Goal: Navigation & Orientation: Find specific page/section

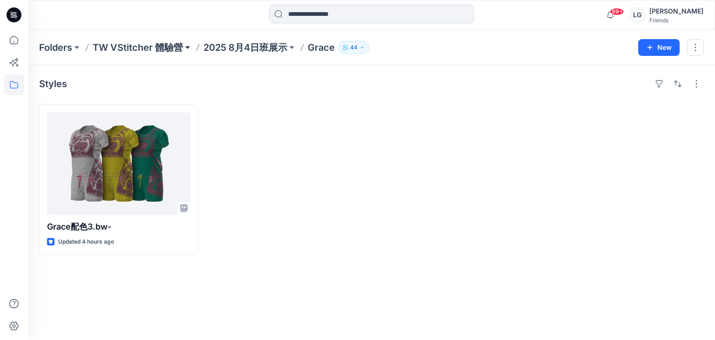
click at [186, 47] on button at bounding box center [187, 47] width 9 height 13
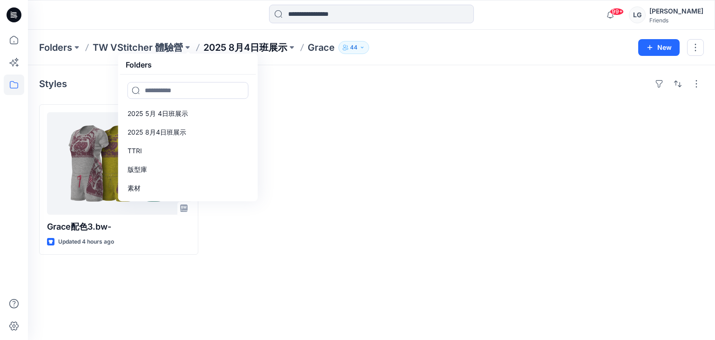
click at [249, 43] on p "2025 8月4日班展示" at bounding box center [246, 47] width 84 height 13
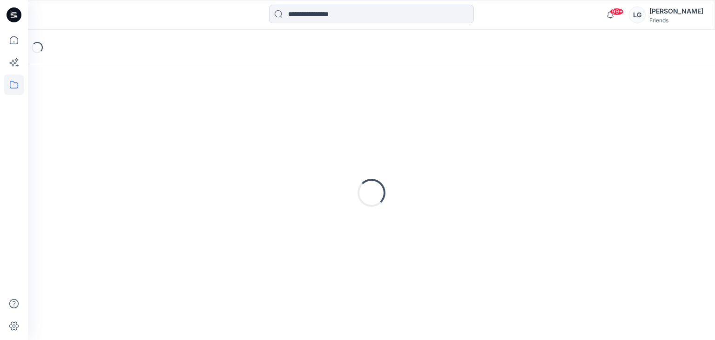
click at [249, 43] on div "Loading..." at bounding box center [371, 47] width 687 height 35
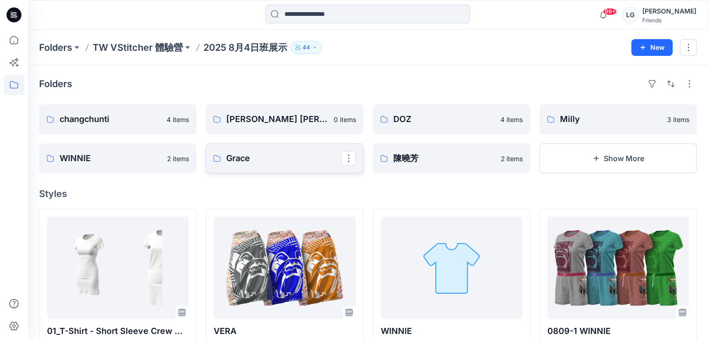
click at [287, 159] on p "Grace" at bounding box center [283, 158] width 115 height 13
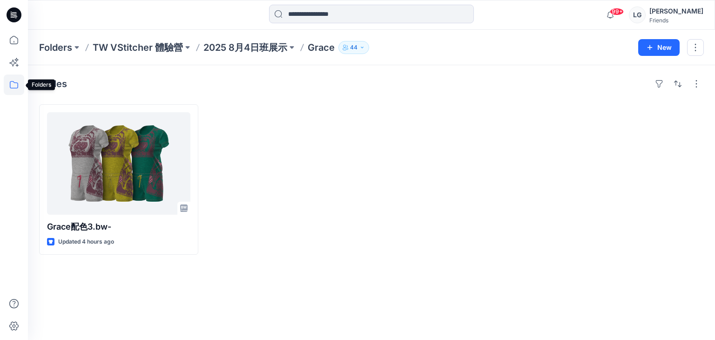
click at [10, 84] on icon at bounding box center [14, 84] width 8 height 7
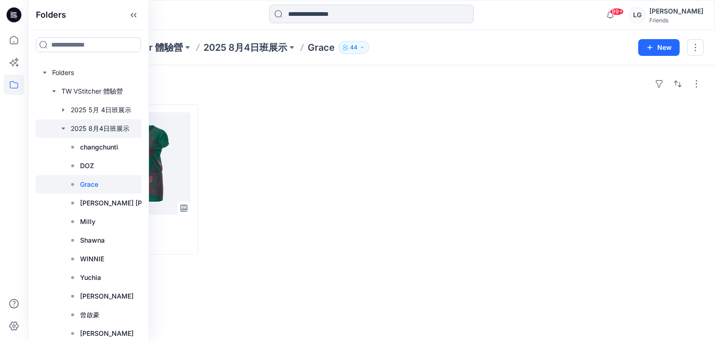
click at [83, 129] on div at bounding box center [109, 128] width 149 height 19
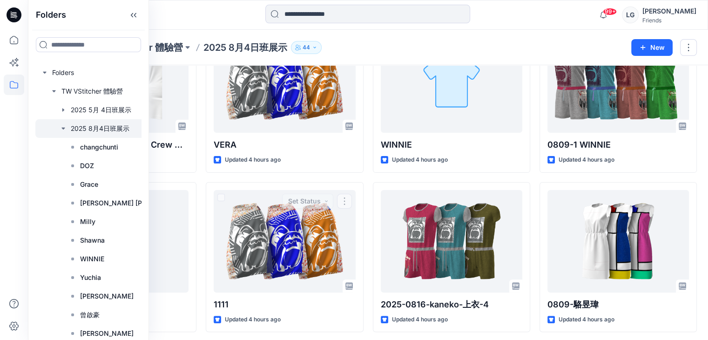
scroll to position [93, 0]
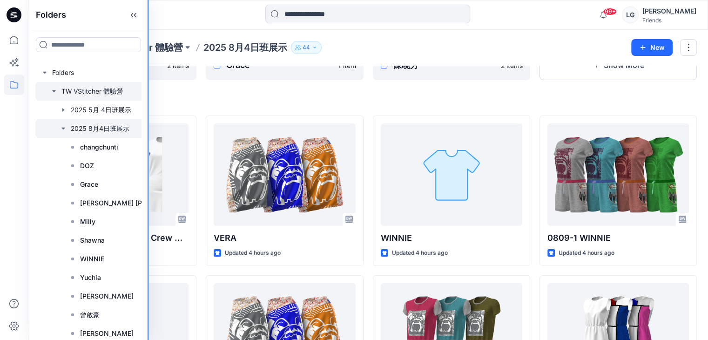
drag, startPoint x: 148, startPoint y: 97, endPoint x: 113, endPoint y: 96, distance: 34.9
click at [113, 96] on div "Folders Folders TW VStitcher 體驗營 2025 [DATE]班展示 2025 [DATE]班展示 changchunti DOZ …" at bounding box center [88, 170] width 121 height 340
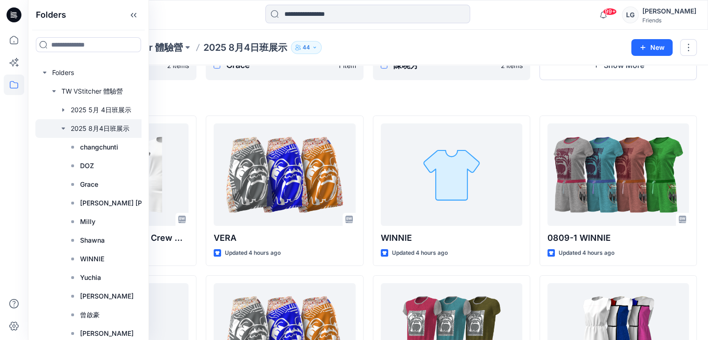
scroll to position [0, 0]
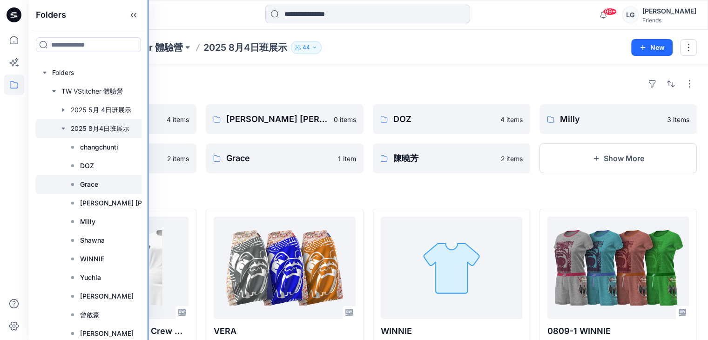
drag, startPoint x: 148, startPoint y: 191, endPoint x: 105, endPoint y: 187, distance: 43.5
click at [105, 187] on div "Folders Folders TW VStitcher 體驗營 2025 [DATE]班展示 2025 [DATE]班展示 changchunti DOZ …" at bounding box center [88, 170] width 121 height 340
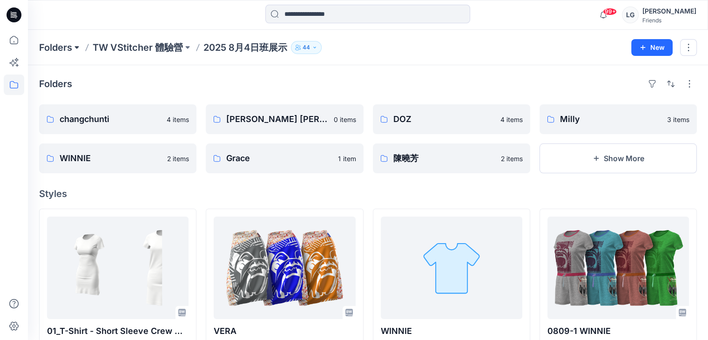
click at [78, 46] on button at bounding box center [76, 47] width 9 height 13
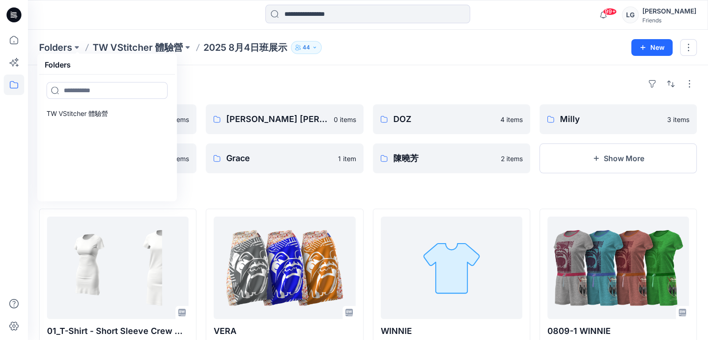
click at [220, 79] on div "Folders" at bounding box center [368, 83] width 658 height 15
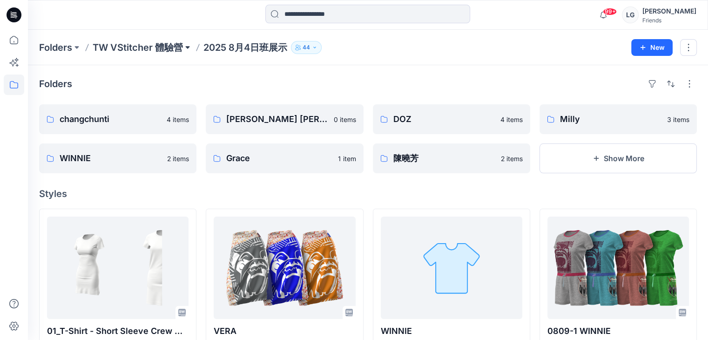
click at [186, 48] on button at bounding box center [187, 47] width 9 height 13
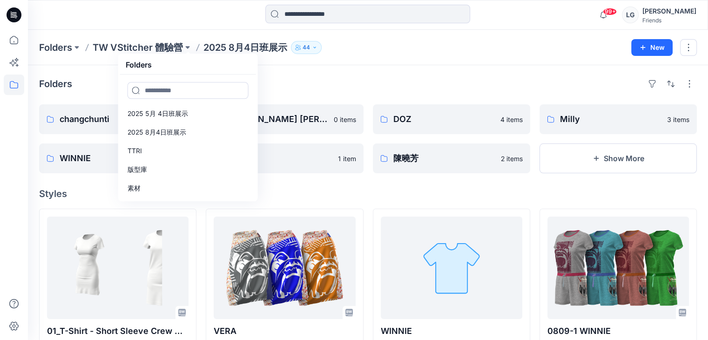
click at [308, 83] on div "Folders" at bounding box center [368, 83] width 658 height 15
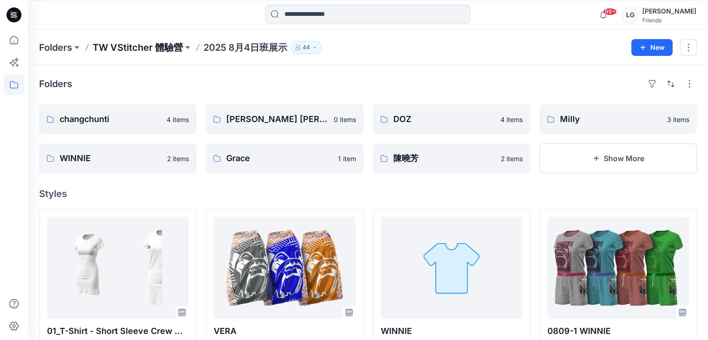
click at [126, 44] on p "TW VStitcher 體驗營" at bounding box center [138, 47] width 90 height 13
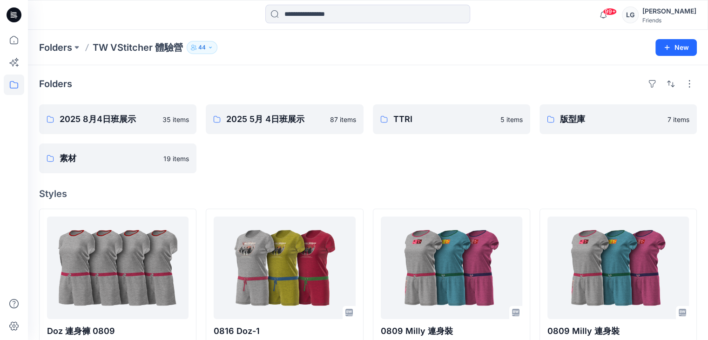
click at [136, 47] on p "TW VStitcher 體驗營" at bounding box center [138, 47] width 90 height 13
click at [76, 46] on button at bounding box center [76, 47] width 9 height 13
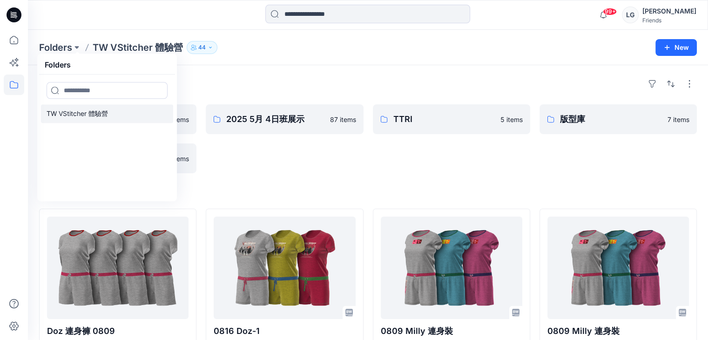
click at [93, 113] on p "TW VStitcher 體驗營" at bounding box center [77, 113] width 61 height 11
click at [221, 75] on div "Folders 2025 [DATE]班展示 35 items 素材 19 items 2025 [DATE]班展示 87 items TTRI 5 item…" at bounding box center [368, 297] width 680 height 464
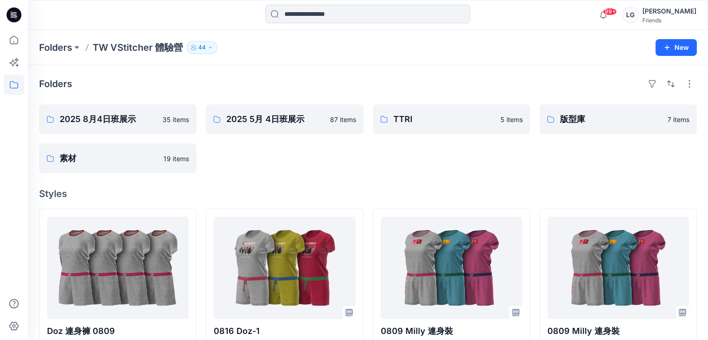
click at [180, 47] on p "TW VStitcher 體驗營" at bounding box center [138, 47] width 90 height 13
click at [210, 47] on icon "button" at bounding box center [211, 48] width 6 height 6
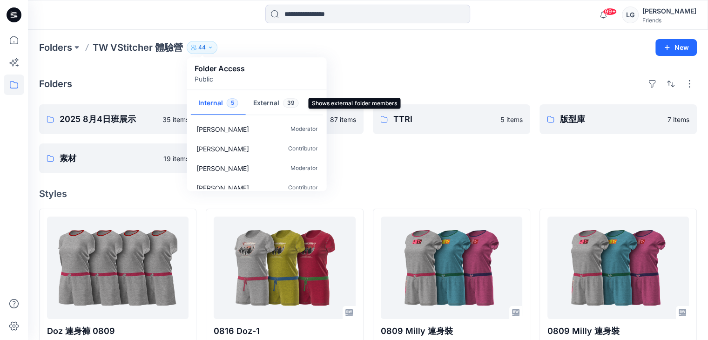
click at [285, 101] on span "39" at bounding box center [291, 102] width 16 height 9
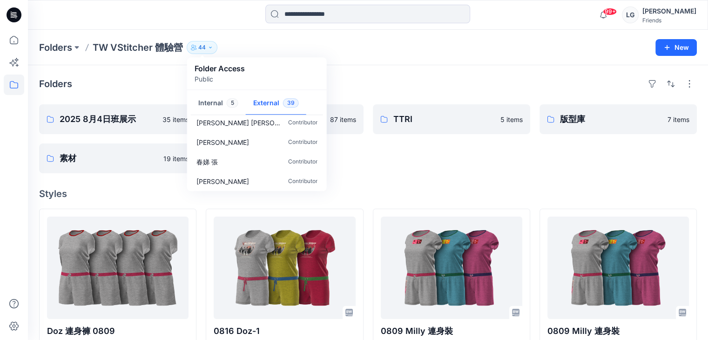
scroll to position [693, 0]
click at [213, 179] on p "[PERSON_NAME]" at bounding box center [223, 180] width 53 height 10
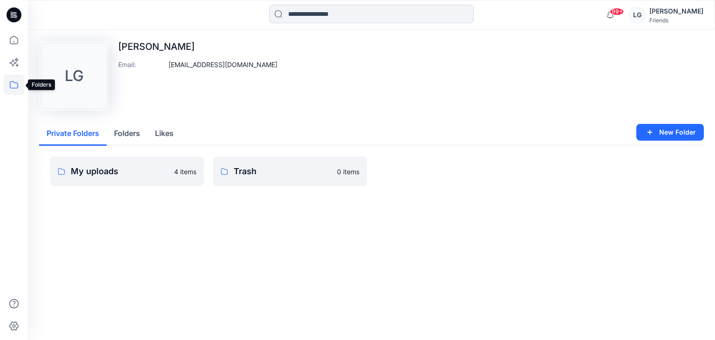
click at [14, 84] on icon at bounding box center [14, 85] width 20 height 20
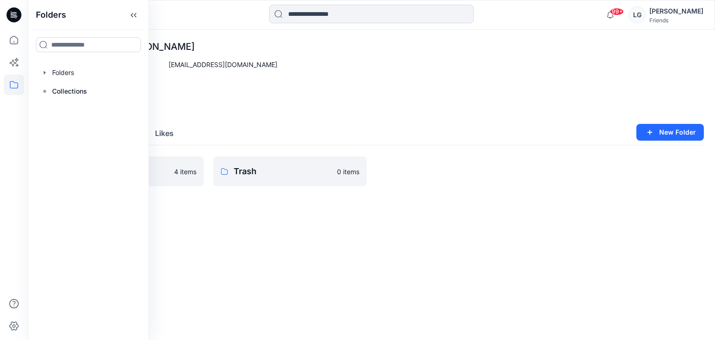
click at [305, 68] on div "Upload Image LG [PERSON_NAME] Email : [EMAIL_ADDRESS][DOMAIN_NAME]" at bounding box center [371, 76] width 665 height 70
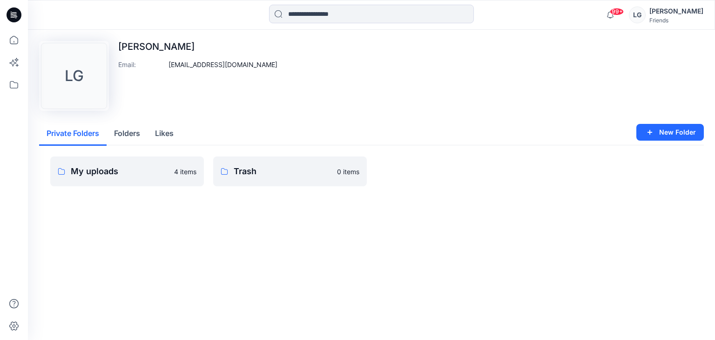
click at [128, 132] on button "Folders" at bounding box center [127, 134] width 41 height 24
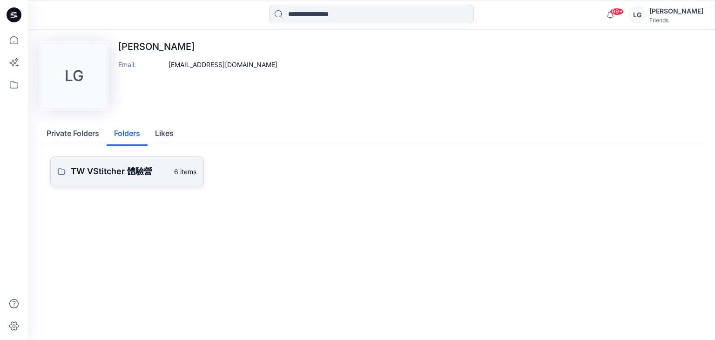
click at [188, 170] on p "6 items" at bounding box center [185, 172] width 22 height 10
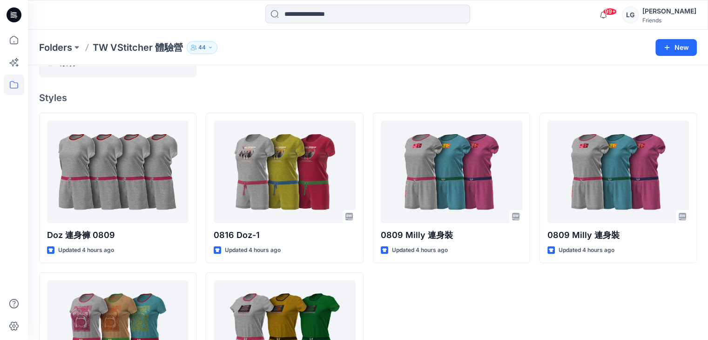
scroll to position [49, 0]
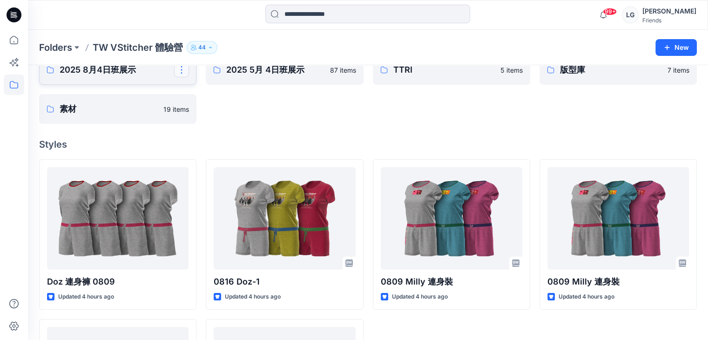
click at [183, 71] on button "button" at bounding box center [181, 69] width 15 height 15
click at [203, 90] on p "Edit" at bounding box center [199, 92] width 12 height 10
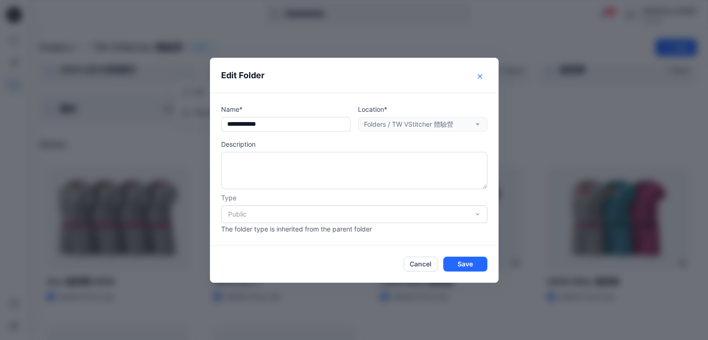
click at [482, 77] on icon "Close" at bounding box center [480, 76] width 5 height 5
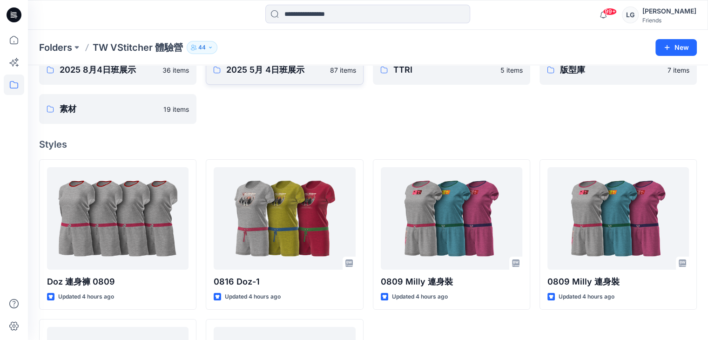
scroll to position [0, 0]
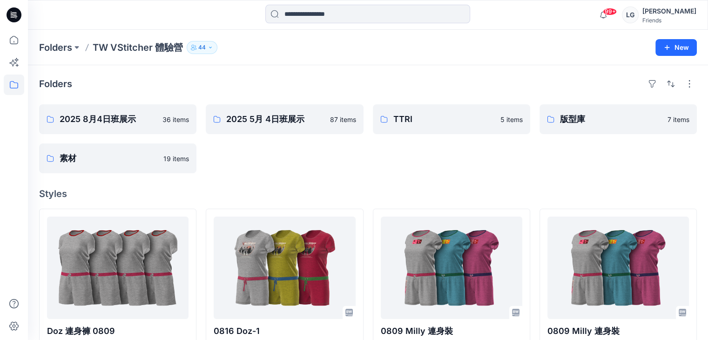
click at [286, 67] on div "Folders 2025 [DATE]班展示 36 items 素材 19 items 2025 [DATE]班展示 87 items TTRI 5 item…" at bounding box center [368, 297] width 680 height 464
click at [690, 86] on button "button" at bounding box center [689, 83] width 15 height 15
click at [574, 69] on div "Folders Layout Grid Large Grid Folder View Compact Card Card View Card Info 202…" at bounding box center [368, 297] width 680 height 464
click at [204, 86] on div "Folders" at bounding box center [368, 83] width 658 height 15
click at [182, 120] on button "button" at bounding box center [181, 119] width 15 height 15
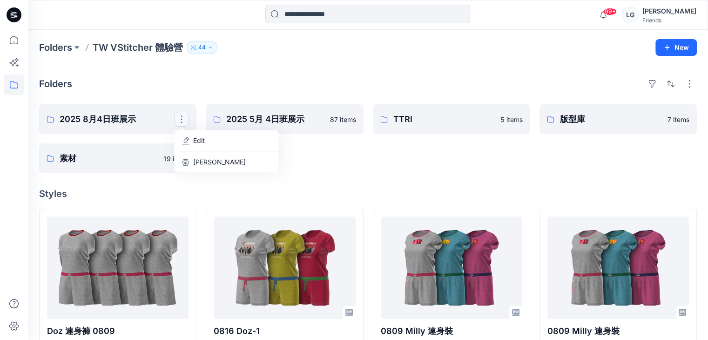
drag, startPoint x: 238, startPoint y: 75, endPoint x: 233, endPoint y: 88, distance: 14.0
click at [238, 80] on div "Folders 2025 [DATE]班展示 Edit Delete Folder 素材 19 items 2025 [DATE]班展示 87 items T…" at bounding box center [368, 297] width 680 height 464
click at [136, 82] on div "Folders" at bounding box center [368, 83] width 658 height 15
click at [168, 45] on p "TW VStitcher 體驗營" at bounding box center [138, 47] width 90 height 13
click at [148, 83] on div "Folders" at bounding box center [368, 83] width 658 height 15
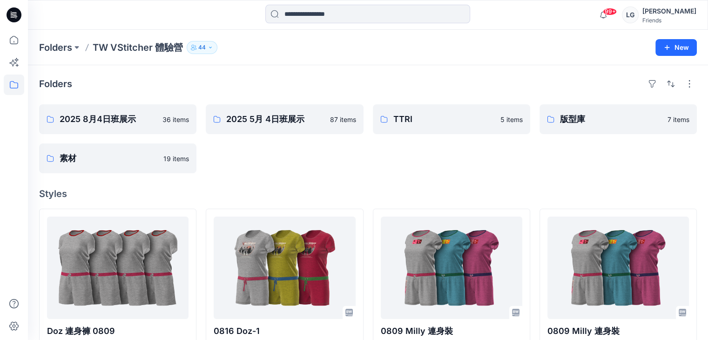
click at [189, 82] on div "Folders" at bounding box center [368, 83] width 658 height 15
click at [410, 87] on div "Folders" at bounding box center [368, 83] width 658 height 15
click at [177, 45] on p "TW VStitcher 體驗營" at bounding box center [138, 47] width 90 height 13
click at [140, 47] on p "TW VStitcher 體驗營" at bounding box center [138, 47] width 90 height 13
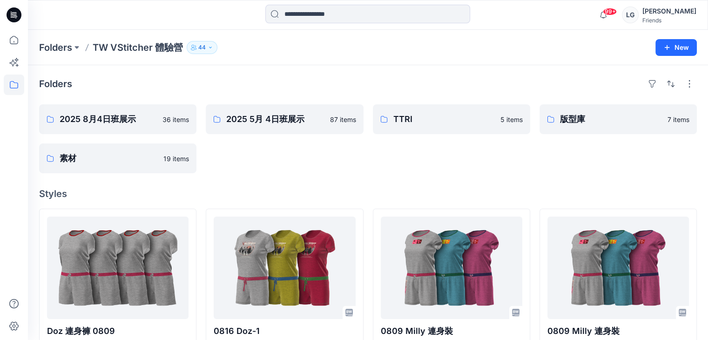
click at [271, 77] on div "Folders" at bounding box center [368, 83] width 658 height 15
click at [167, 46] on p "TW VStitcher 體驗營" at bounding box center [138, 47] width 90 height 13
click at [278, 87] on div "Folders" at bounding box center [368, 83] width 658 height 15
